Goal: Navigation & Orientation: Find specific page/section

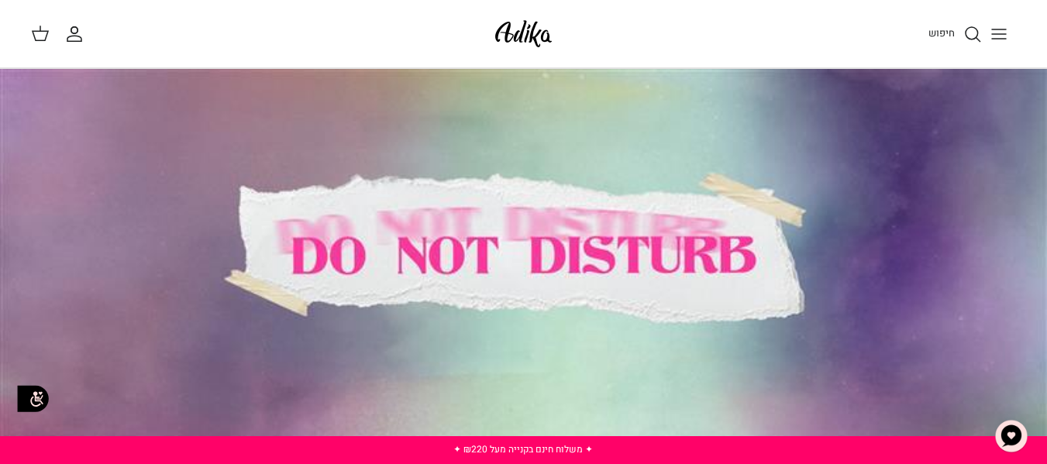
click at [1001, 28] on icon "Toggle menu" at bounding box center [999, 34] width 19 height 19
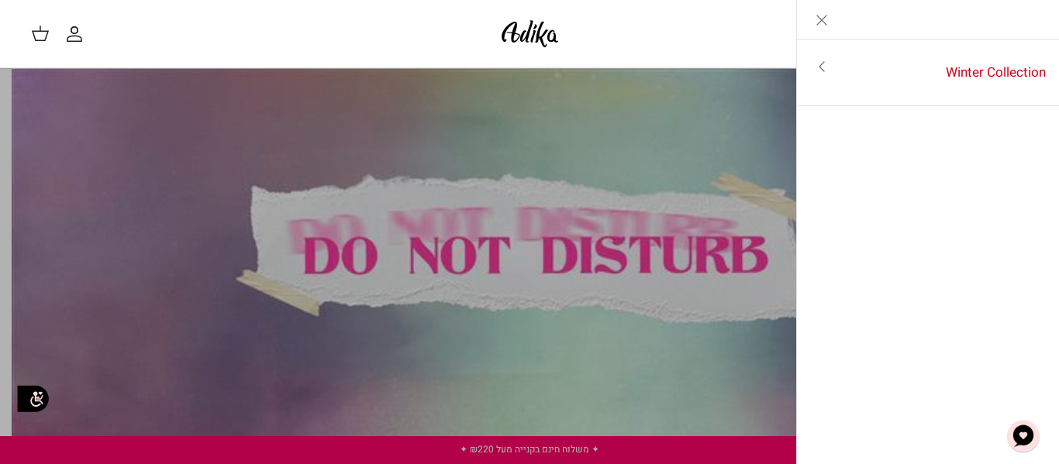
click at [736, 34] on div "חיפוש" at bounding box center [803, 34] width 450 height 34
click at [829, 26] on icon "Close" at bounding box center [821, 20] width 19 height 19
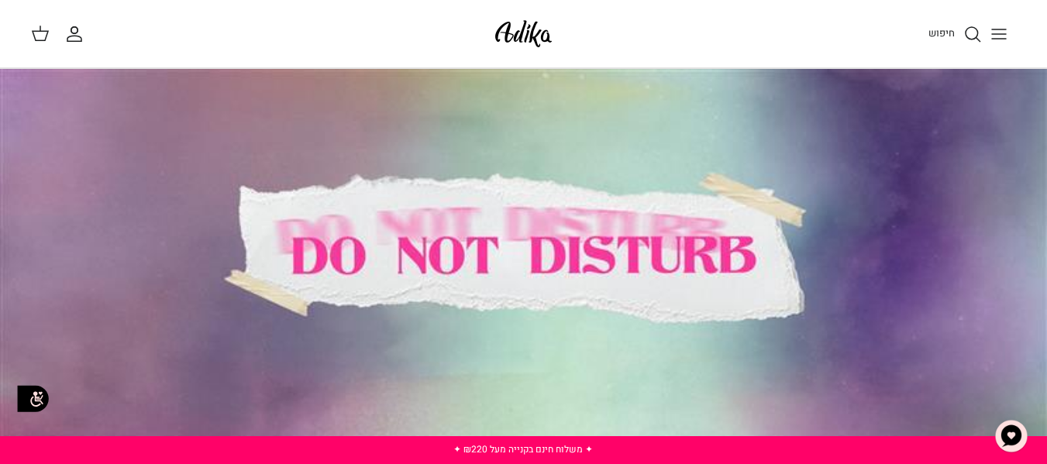
click at [682, 180] on div at bounding box center [523, 257] width 1047 height 377
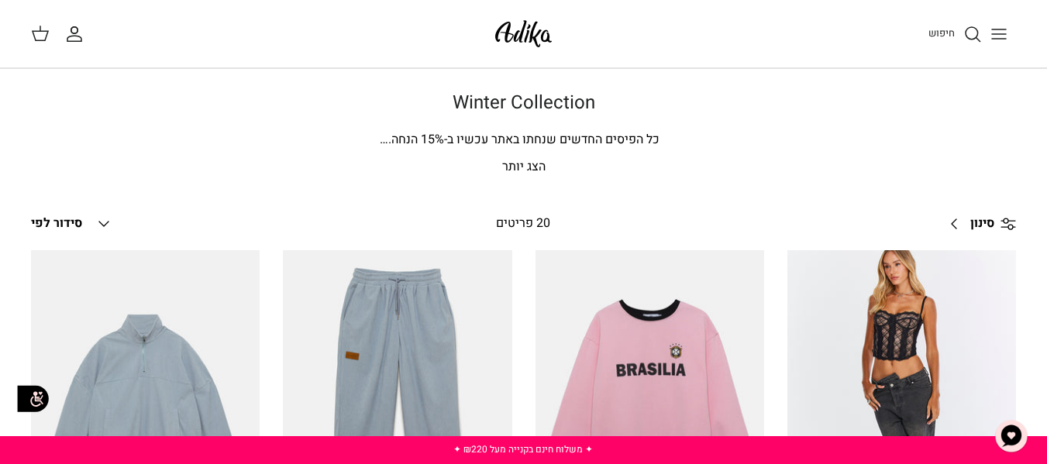
click at [996, 34] on line "Toggle menu" at bounding box center [999, 34] width 14 height 0
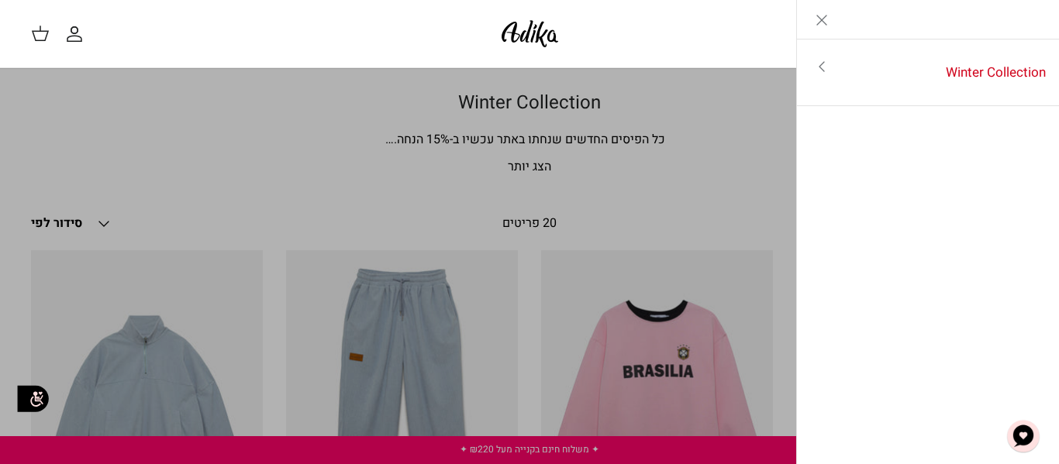
click at [817, 66] on icon "Toggle menu" at bounding box center [821, 66] width 19 height 19
click at [949, 76] on link "לכל הפריטים" at bounding box center [928, 68] width 247 height 39
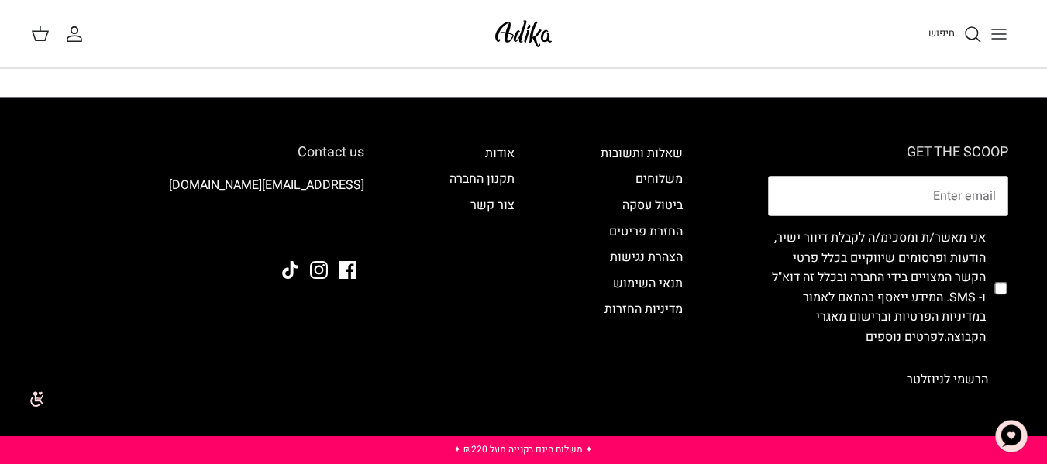
scroll to position [2093, 0]
